Goal: Transaction & Acquisition: Purchase product/service

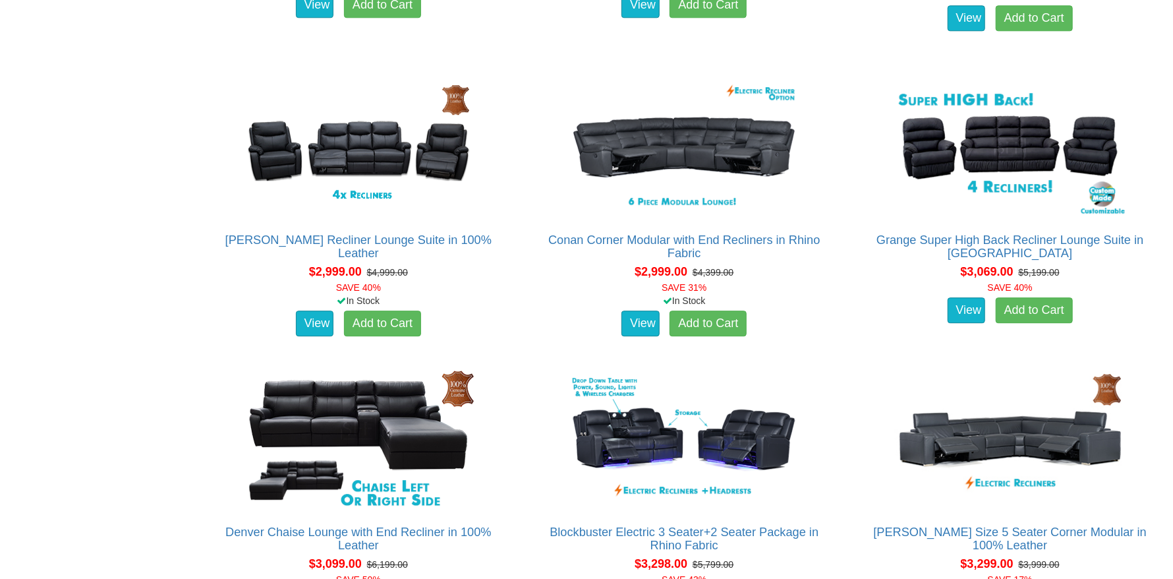
scroll to position [2306, 0]
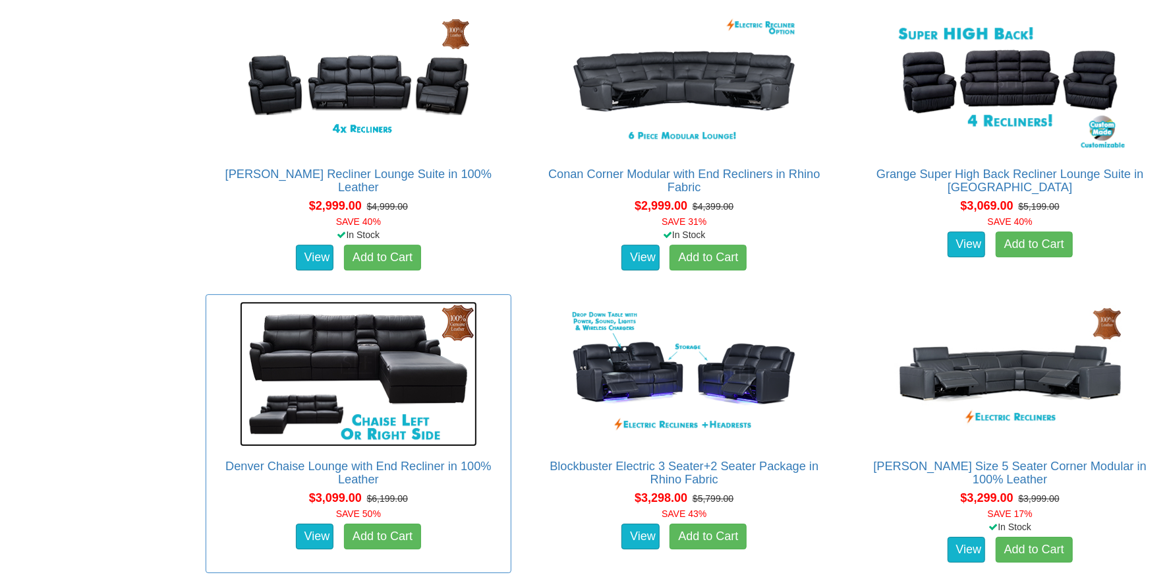
click at [369, 346] on img at bounding box center [358, 373] width 237 height 145
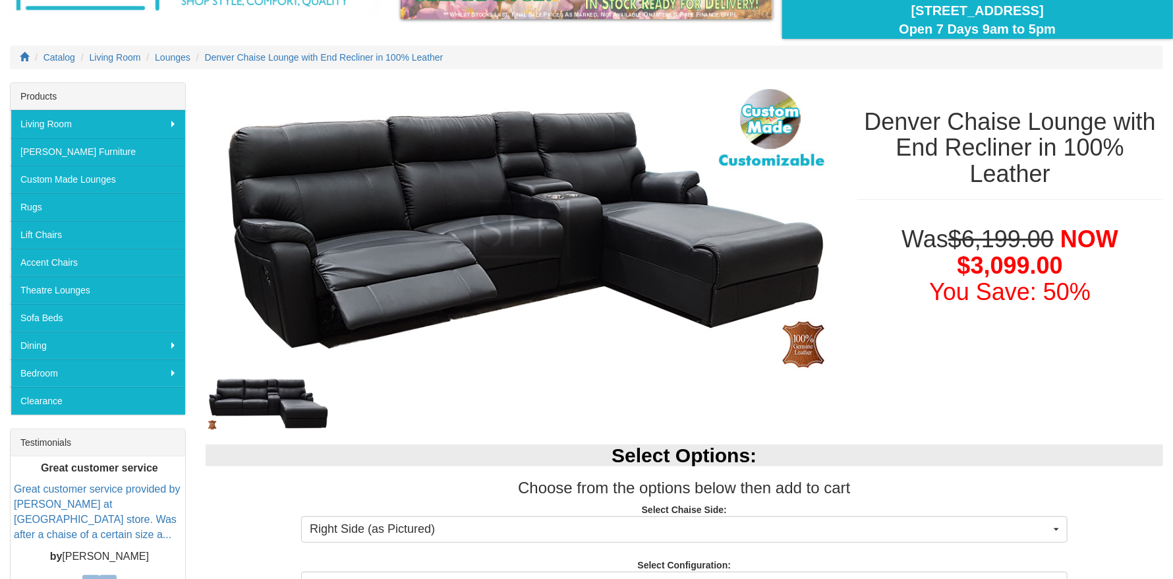
scroll to position [329, 0]
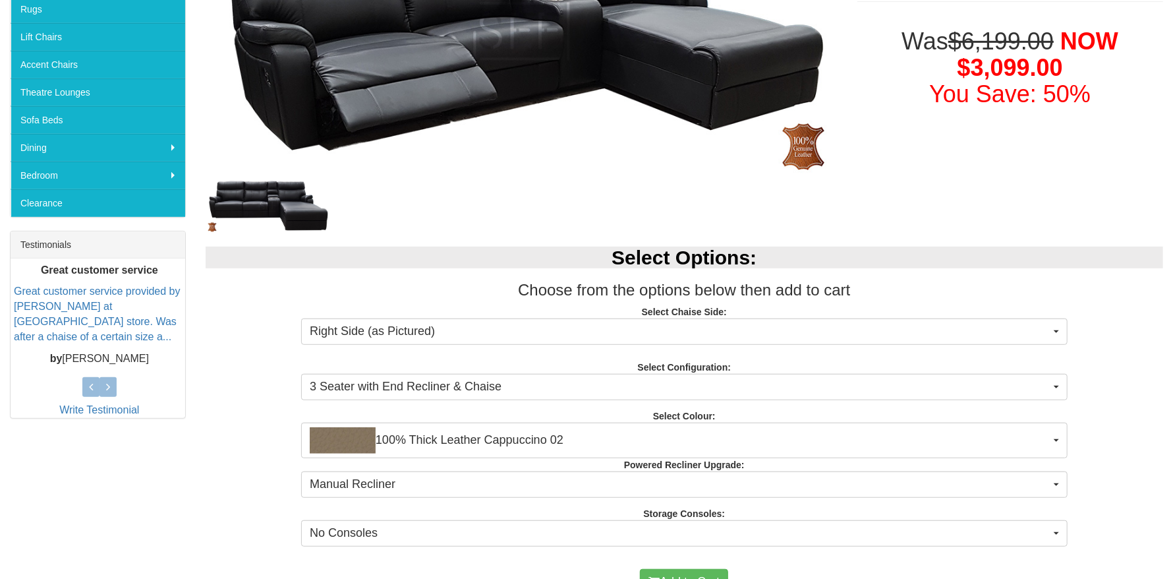
click at [703, 411] on strong "Select Colour:" at bounding box center [684, 416] width 63 height 11
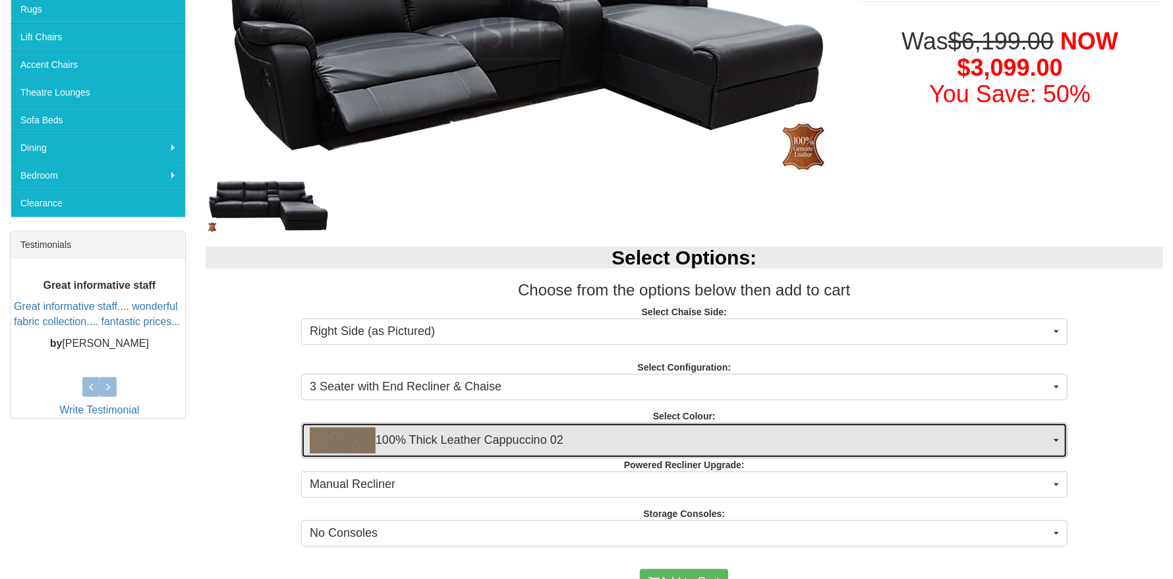
click at [1058, 439] on span "button" at bounding box center [1056, 440] width 5 height 3
